Goal: Task Accomplishment & Management: Complete application form

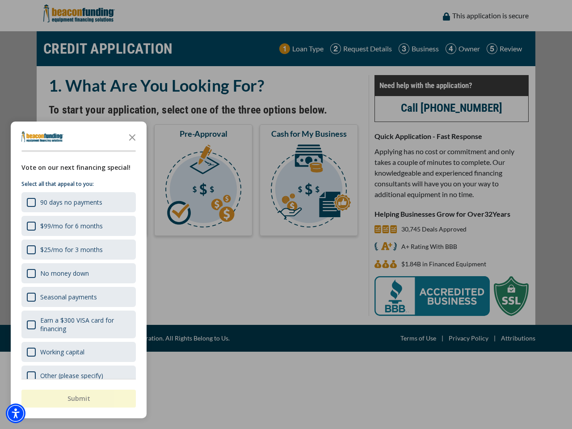
click at [286, 214] on div "button" at bounding box center [286, 214] width 572 height 429
click at [16, 413] on img "Accessibility Menu" at bounding box center [16, 413] width 20 height 20
click at [286, 214] on body "Skip to main content Enable accessibility for low vision Open the accessibility…" at bounding box center [286, 214] width 572 height 429
click at [132, 137] on body "Skip to main content Enable accessibility for low vision Open the accessibility…" at bounding box center [286, 214] width 572 height 429
click at [78, 202] on body "Skip to main content Enable accessibility for low vision Open the accessibility…" at bounding box center [286, 214] width 572 height 429
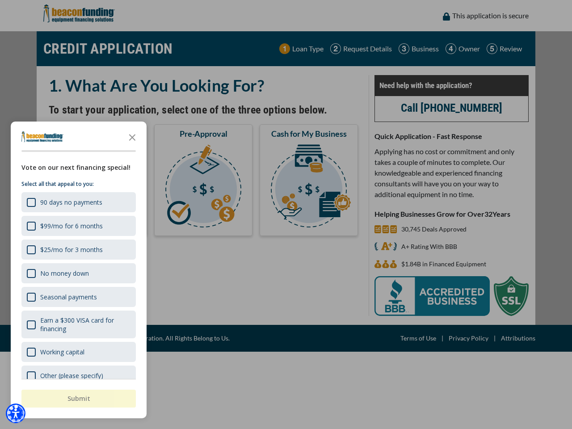
click at [78, 226] on body "Skip to main content Enable accessibility for low vision Open the accessibility…" at bounding box center [286, 214] width 572 height 429
click at [78, 249] on body "Skip to main content Enable accessibility for low vision Open the accessibility…" at bounding box center [286, 214] width 572 height 429
click at [78, 273] on body "Skip to main content Enable accessibility for low vision Open the accessibility…" at bounding box center [286, 214] width 572 height 429
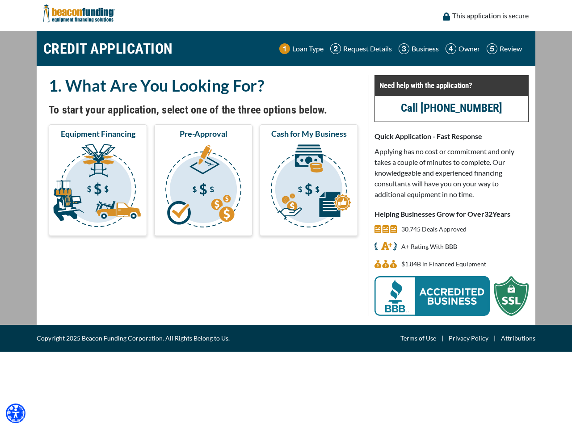
click at [78, 297] on body "Skip to main content Enable accessibility for low vision Open the accessibility…" at bounding box center [286, 214] width 572 height 429
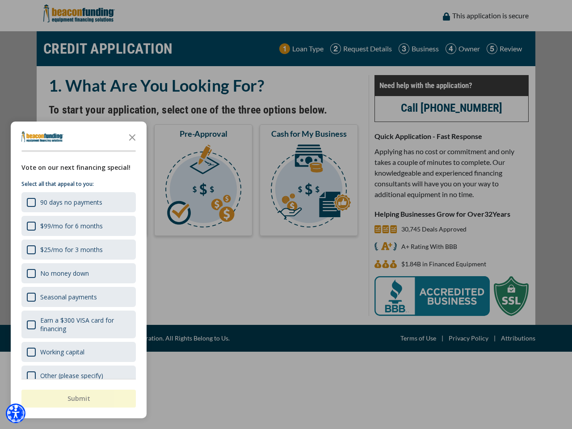
click at [78, 324] on body "Skip to main content Enable accessibility for low vision Open the accessibility…" at bounding box center [286, 214] width 572 height 429
